Goal: Task Accomplishment & Management: Use online tool/utility

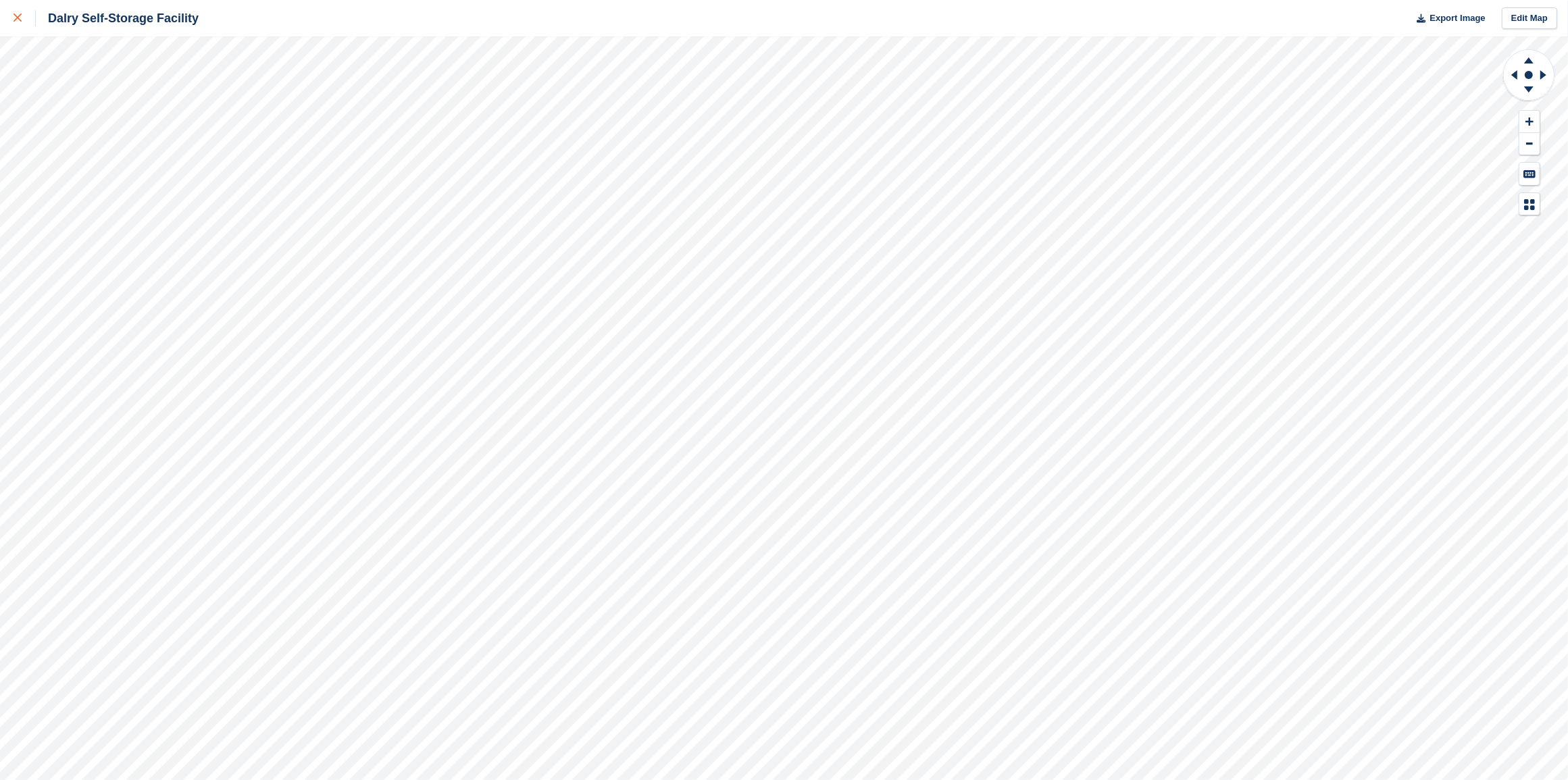
click at [17, 14] on div at bounding box center [24, 18] width 23 height 16
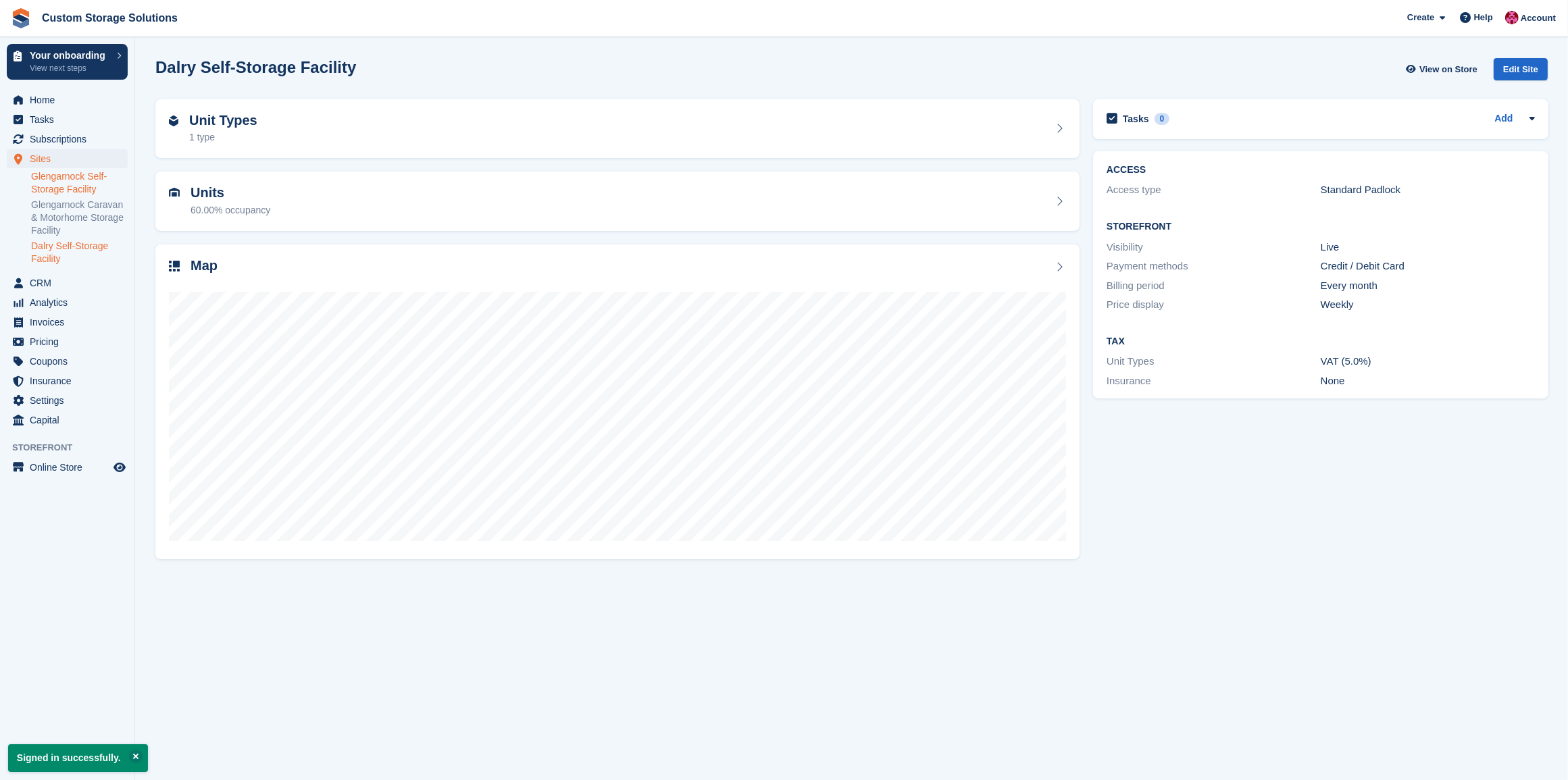
click at [80, 187] on link "Glengarnock Self-Storage Facility" at bounding box center [79, 183] width 97 height 25
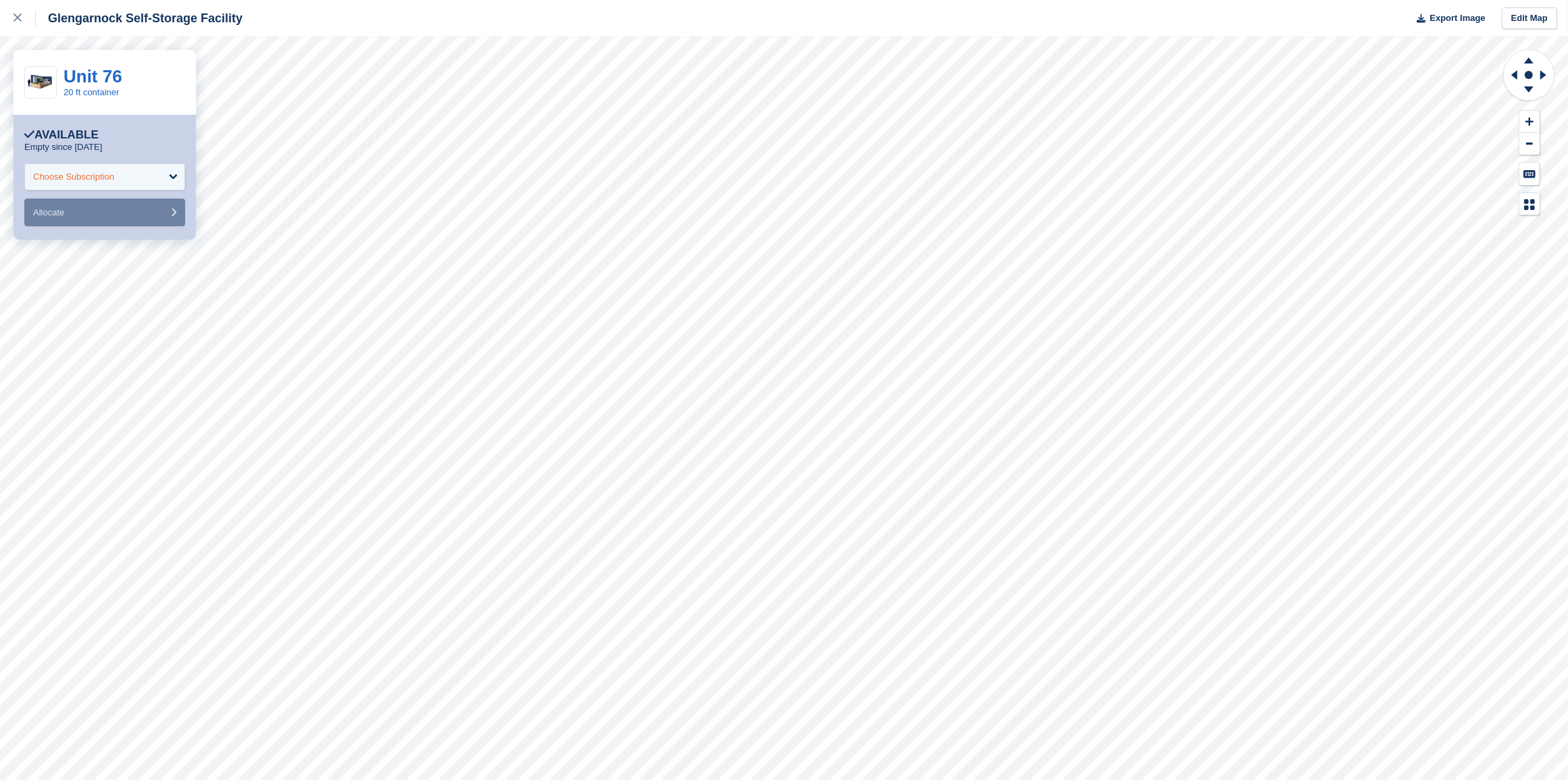
click at [114, 181] on div "Choose Subscription" at bounding box center [74, 176] width 81 height 14
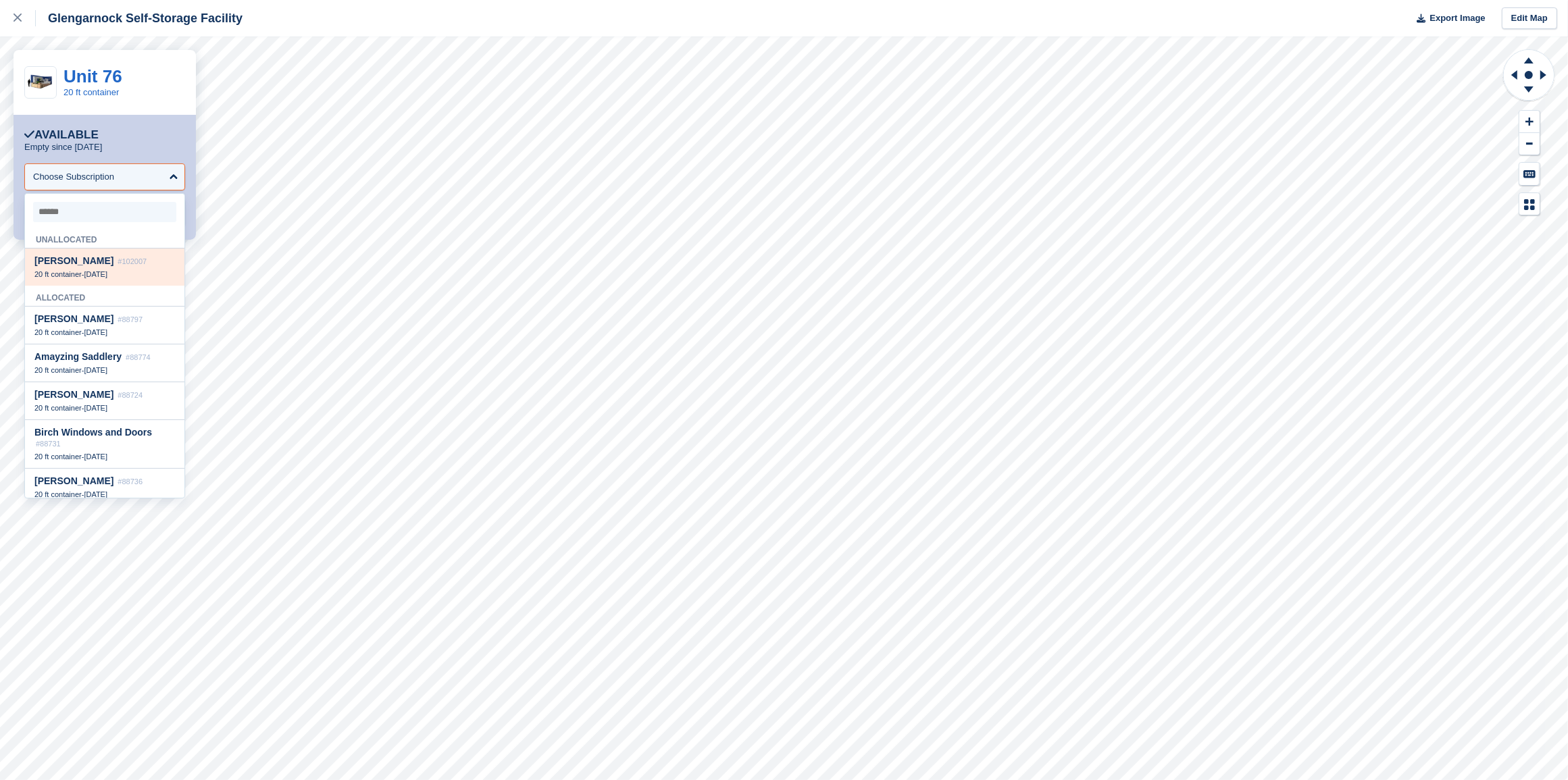
click at [113, 273] on div "20 ft container - [DATE]" at bounding box center [104, 274] width 140 height 9
select select "******"
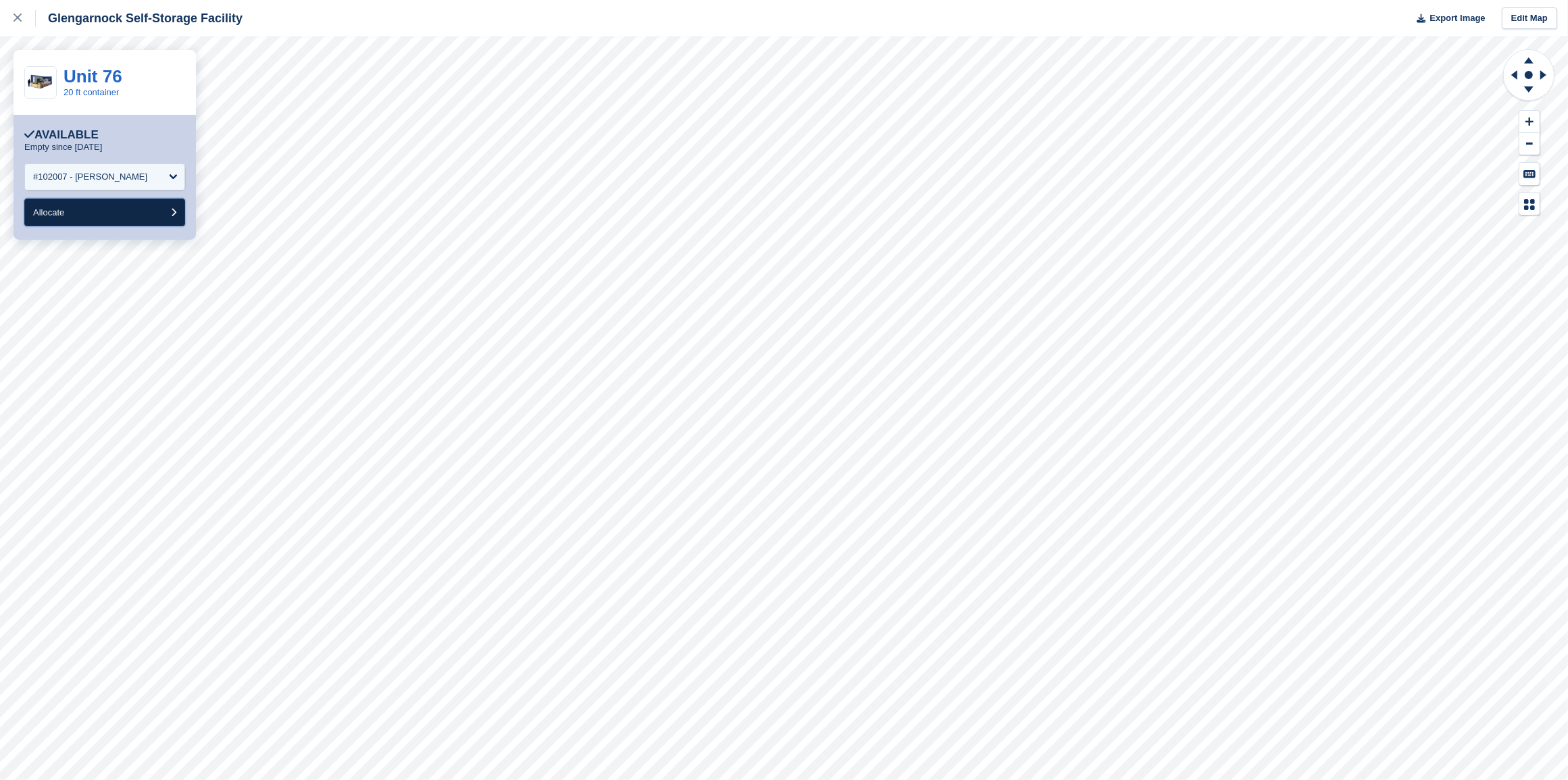
click at [119, 216] on button "Allocate" at bounding box center [105, 213] width 161 height 28
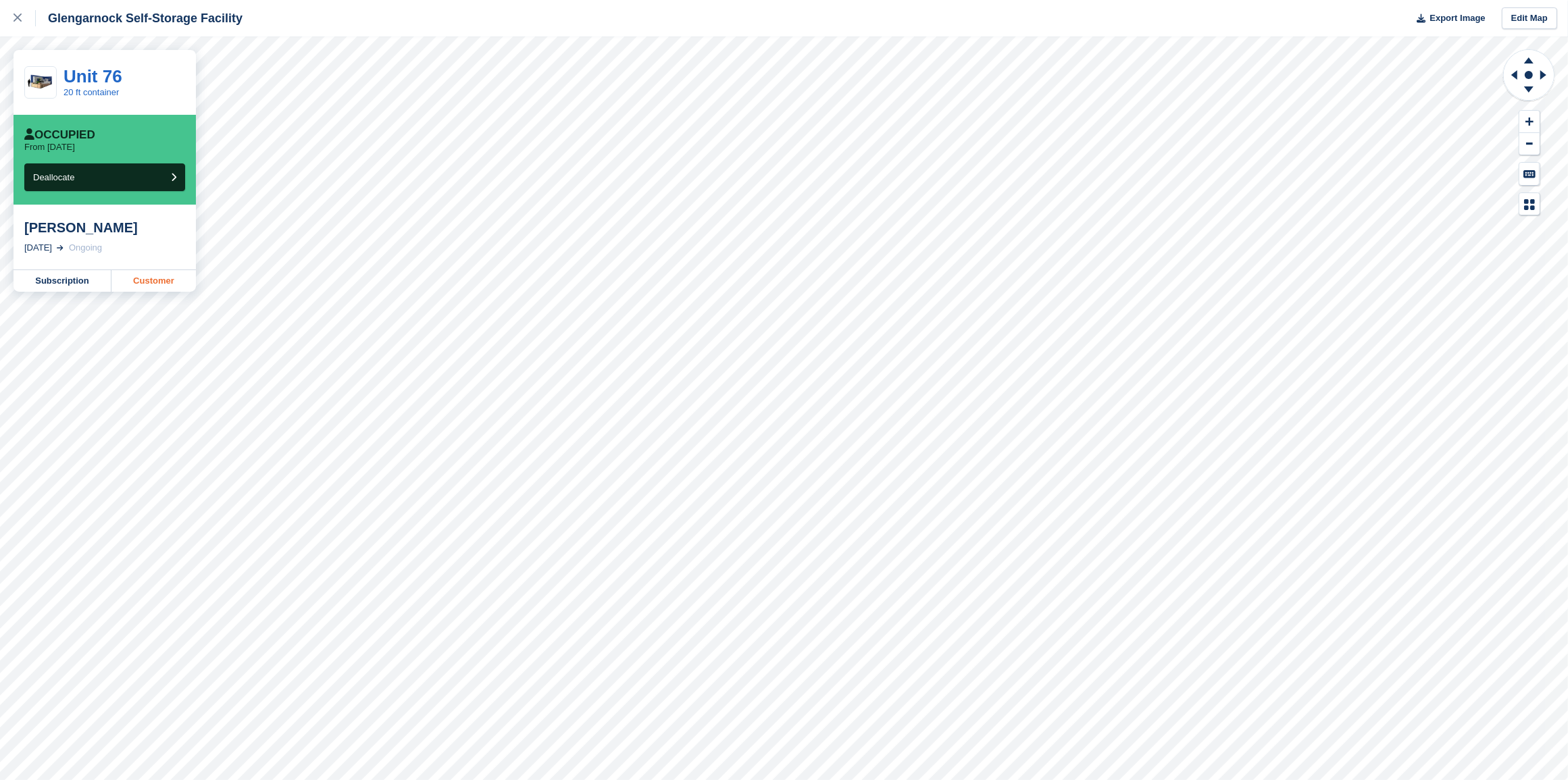
click at [147, 286] on link "Customer" at bounding box center [153, 281] width 84 height 22
click at [20, 17] on icon at bounding box center [17, 17] width 8 height 8
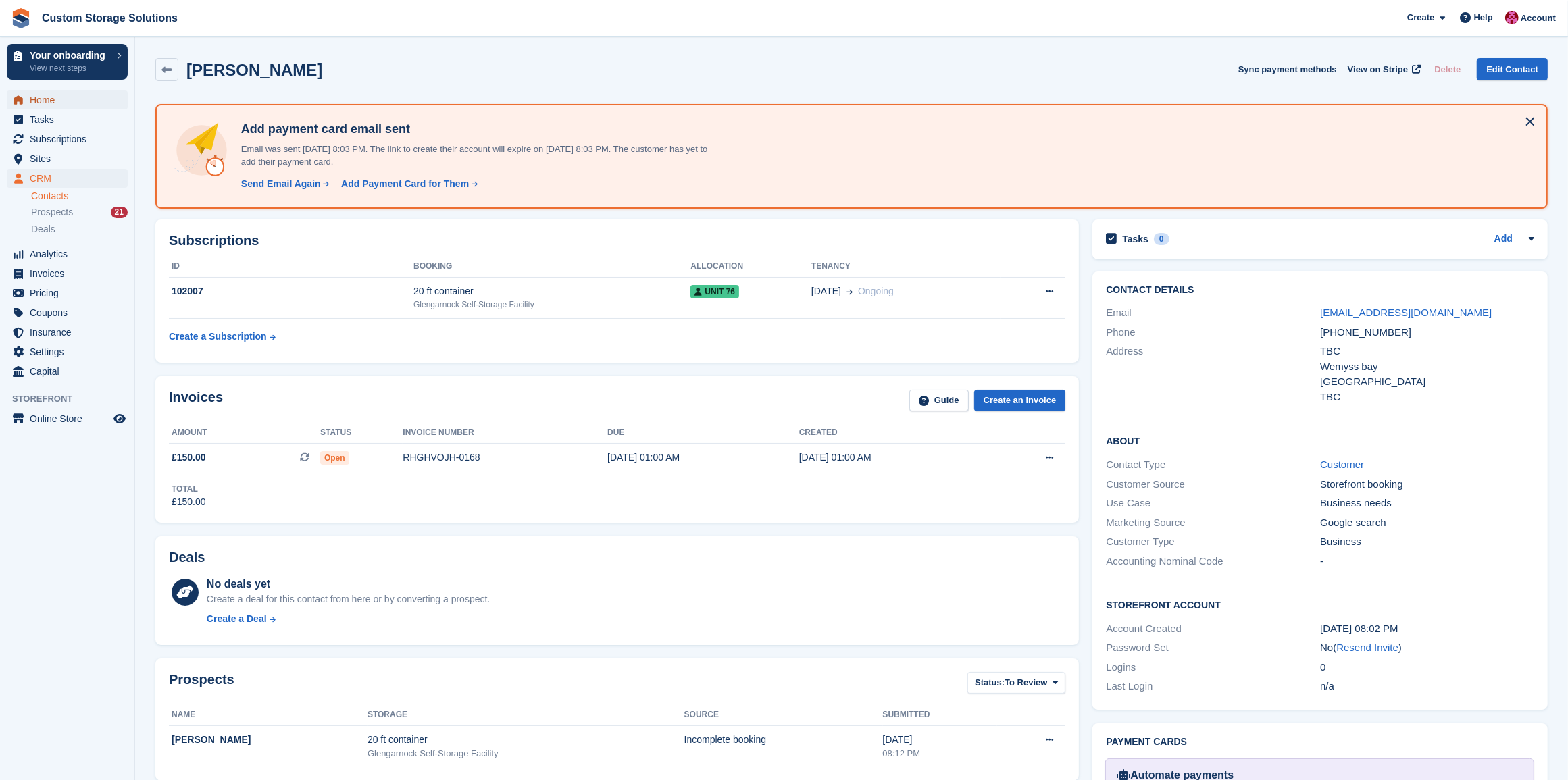
click at [42, 98] on span "Home" at bounding box center [71, 100] width 81 height 19
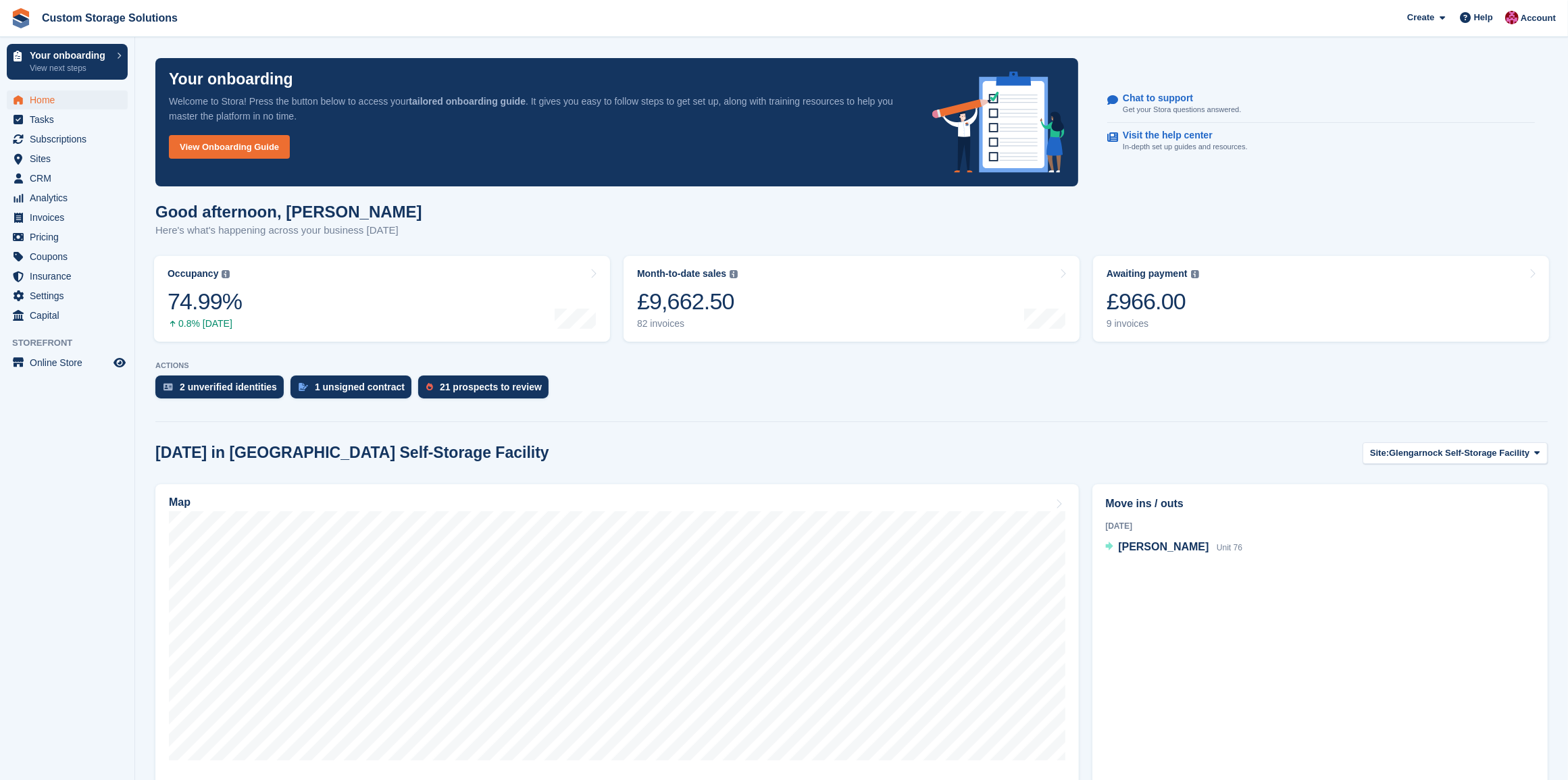
scroll to position [209, 0]
